Goal: Information Seeking & Learning: Learn about a topic

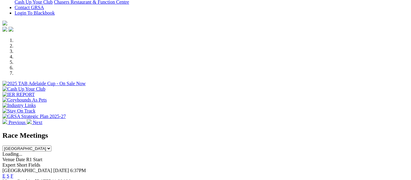
scroll to position [185, 0]
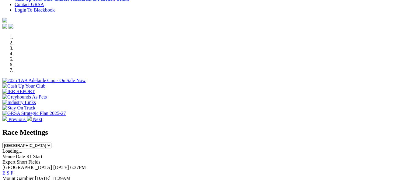
click at [13, 170] on link "F" at bounding box center [12, 172] width 3 height 5
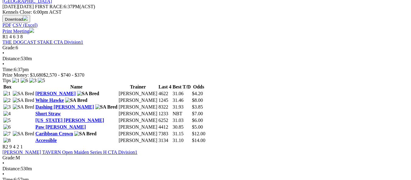
scroll to position [321, 0]
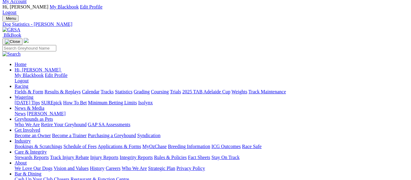
scroll to position [7, 0]
